Goal: Information Seeking & Learning: Compare options

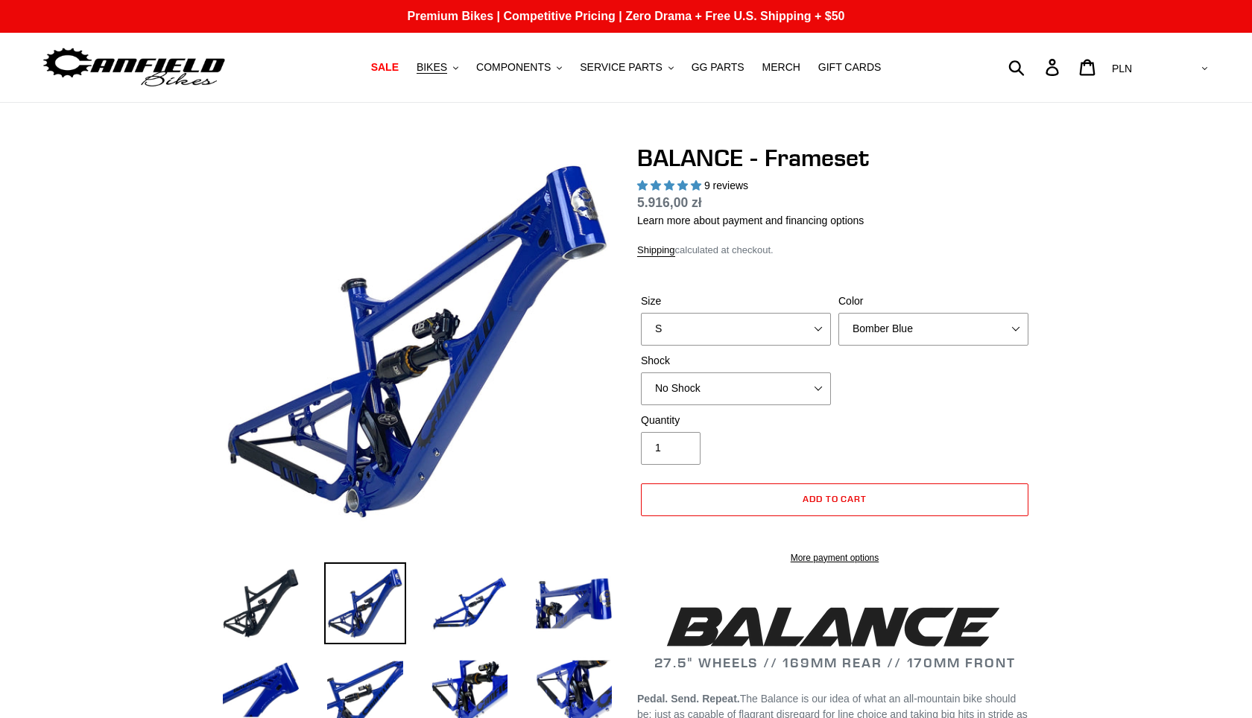
select select "highest-rating"
click at [464, 69] on button "BIKES .cls-1{fill:#231f20}" at bounding box center [437, 67] width 57 height 20
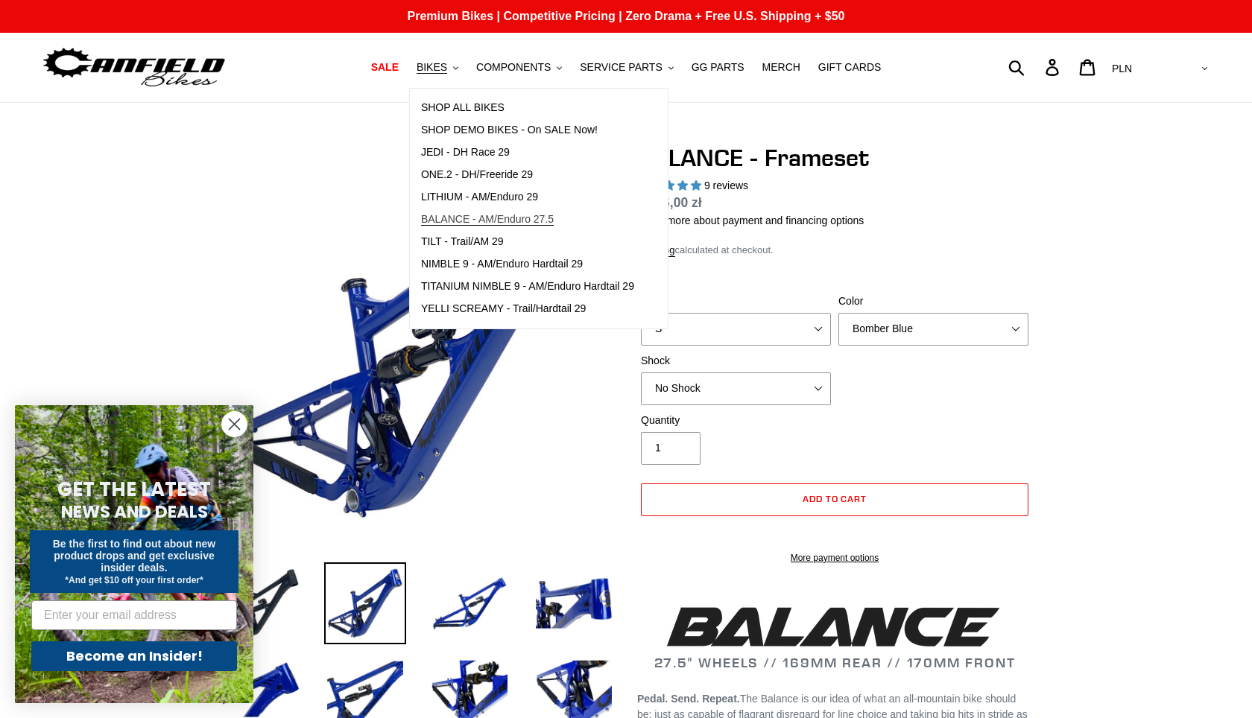
click at [543, 224] on span "BALANCE - AM/Enduro 27.5" at bounding box center [487, 219] width 133 height 13
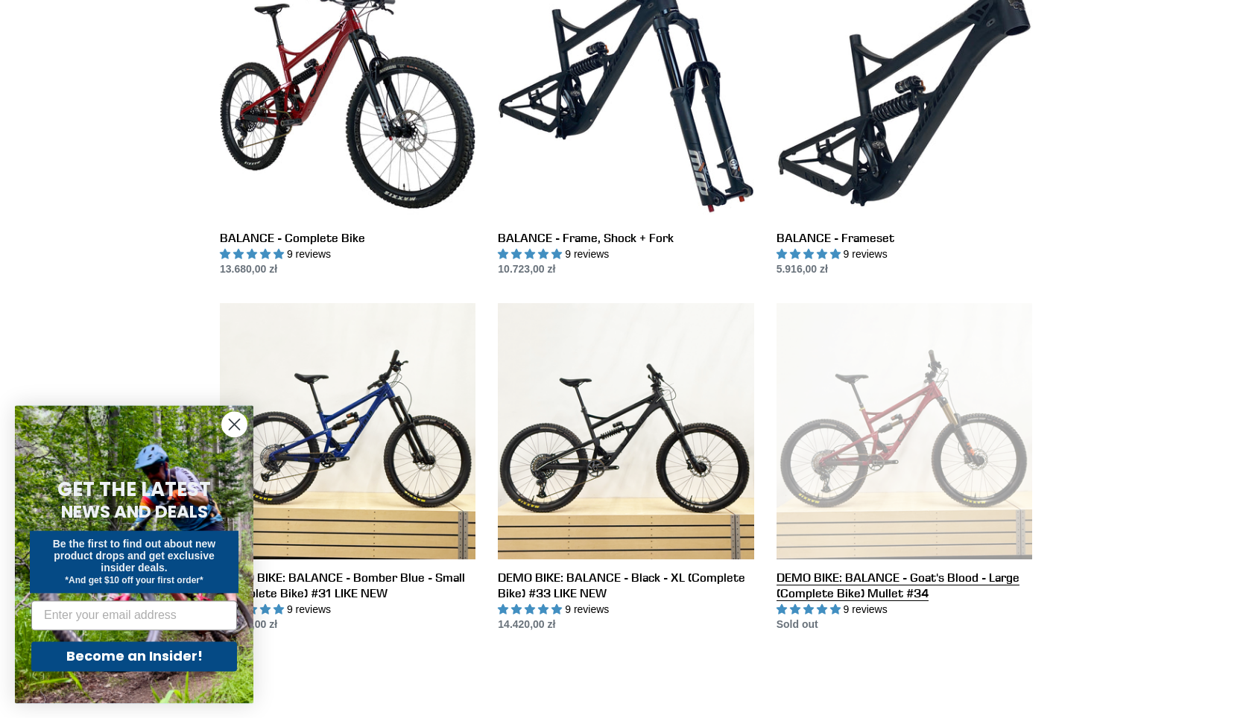
scroll to position [595, 0]
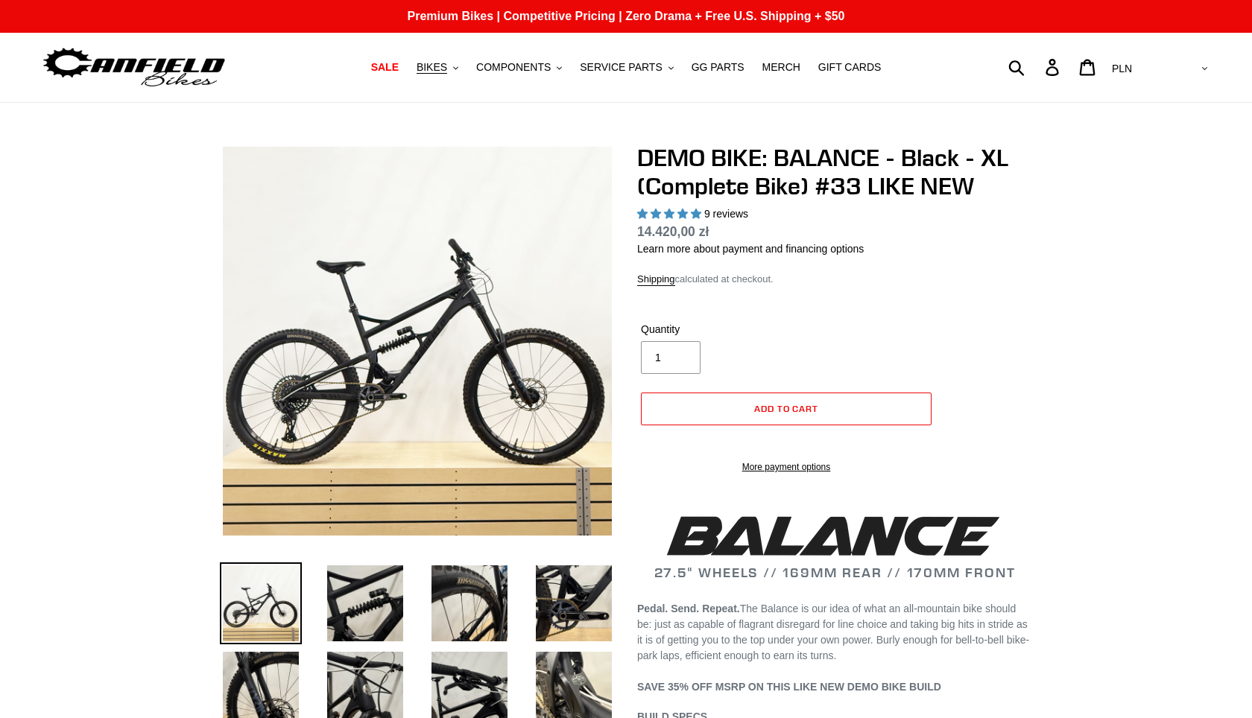
select select "highest-rating"
click at [437, 430] on img at bounding box center [355, 94] width 1526 height 1526
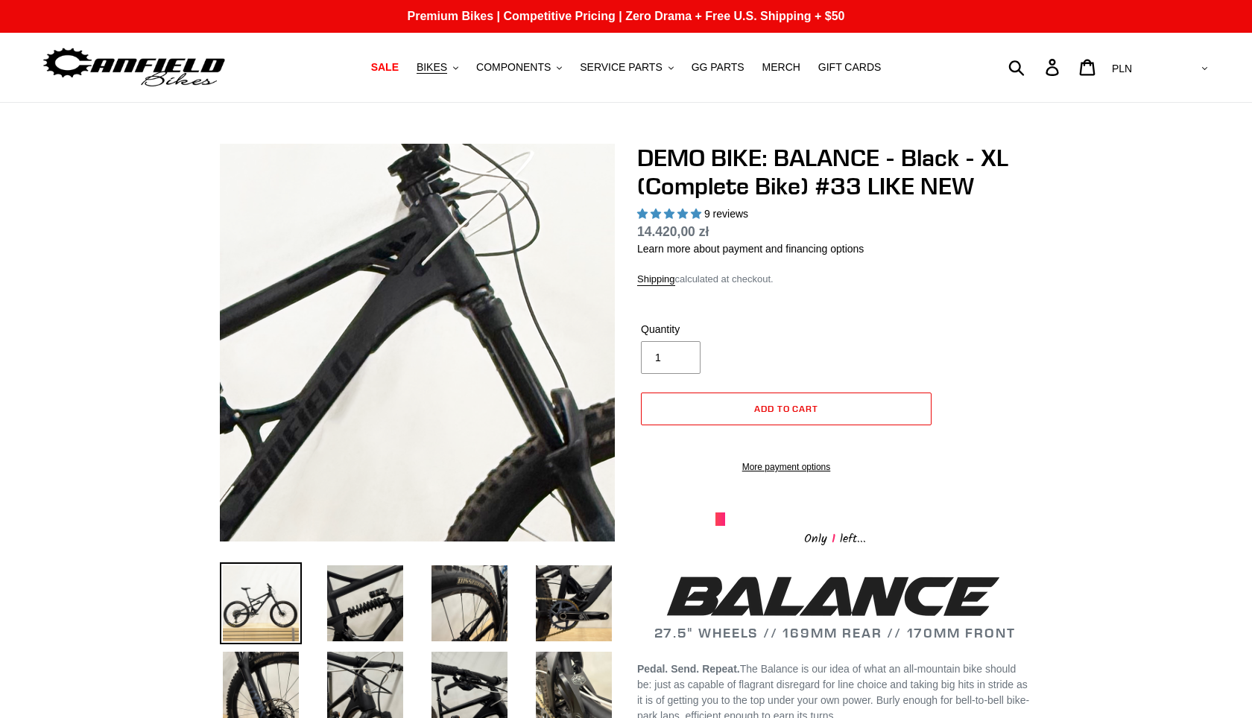
click at [478, 309] on img at bounding box center [242, 439] width 1526 height 1526
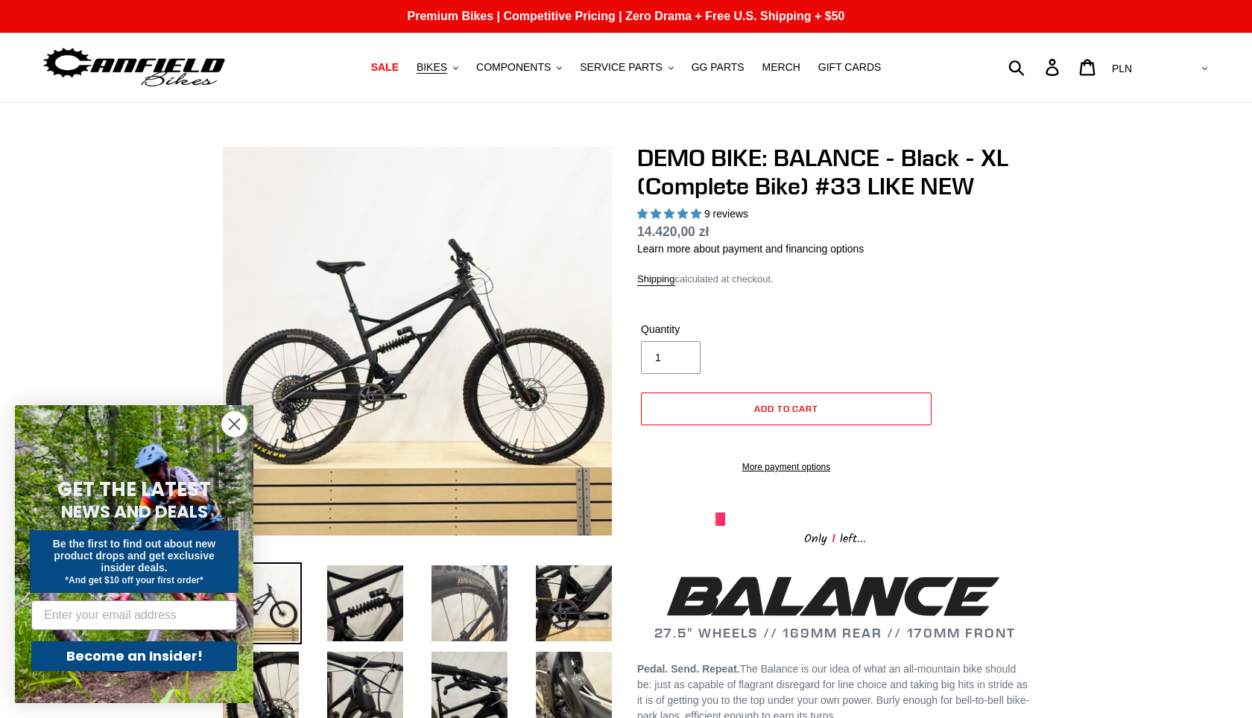
click at [440, 609] on img at bounding box center [470, 604] width 82 height 82
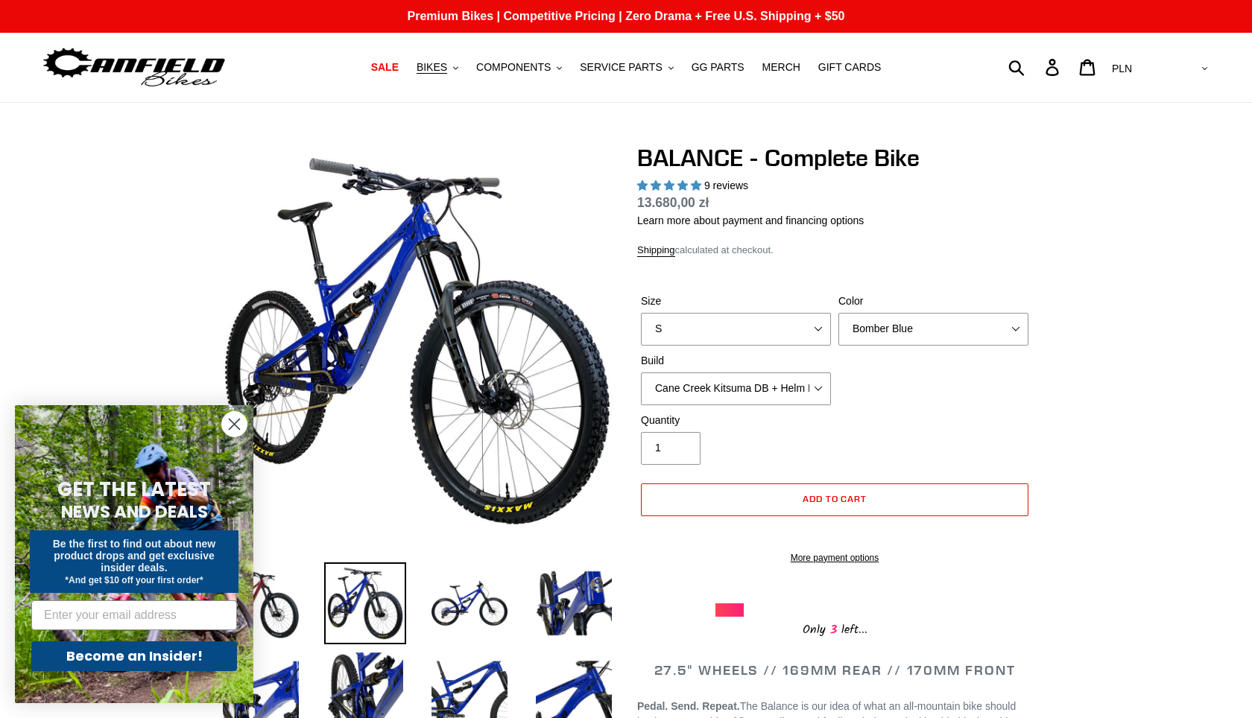
select select "highest-rating"
click at [456, 675] on img at bounding box center [470, 690] width 82 height 82
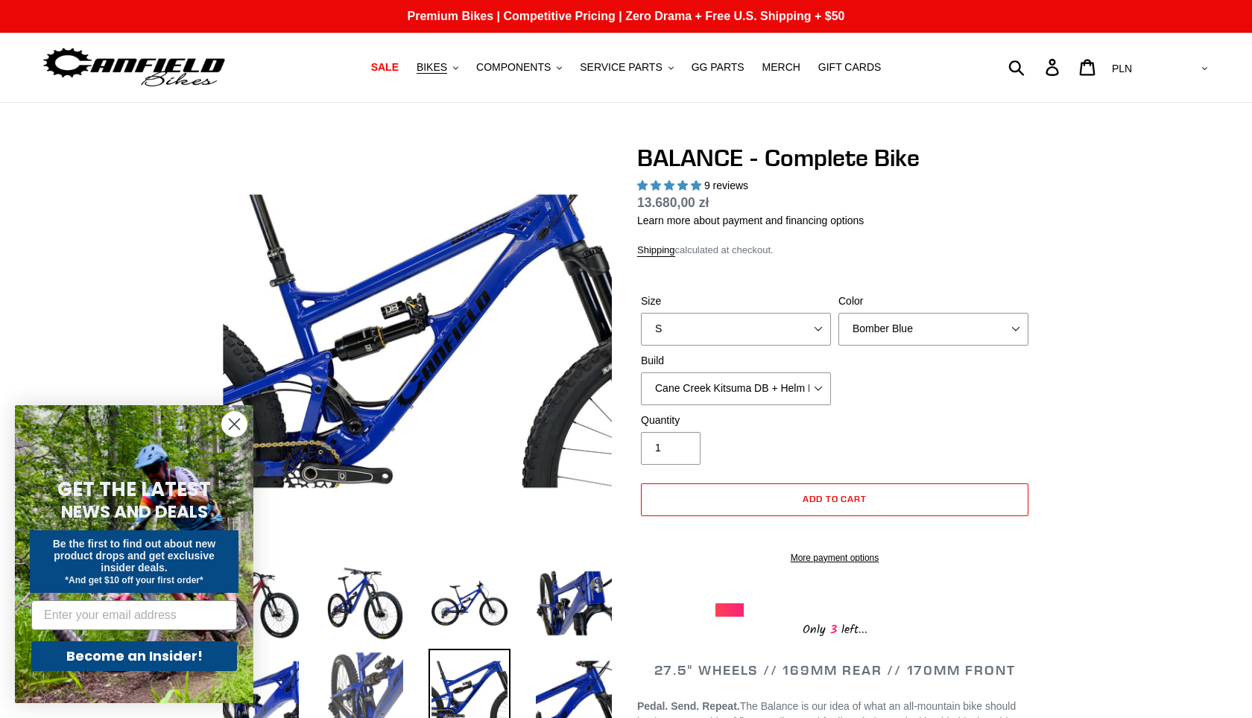
click at [347, 674] on img at bounding box center [365, 690] width 82 height 82
